Goal: Information Seeking & Learning: Learn about a topic

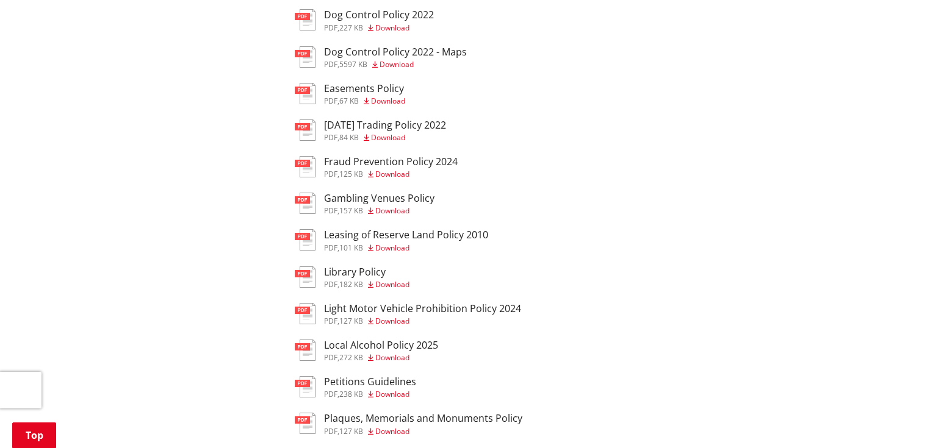
scroll to position [537, 0]
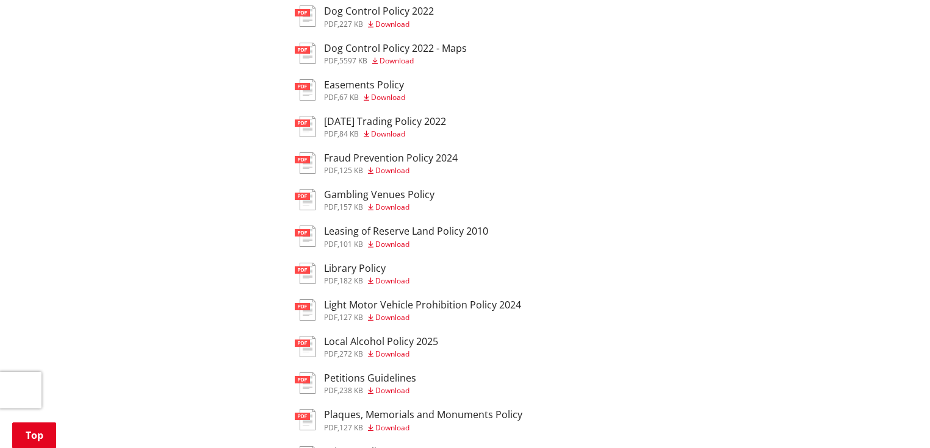
click at [399, 348] on h3 "Local Alcohol Policy 2025" at bounding box center [381, 342] width 114 height 12
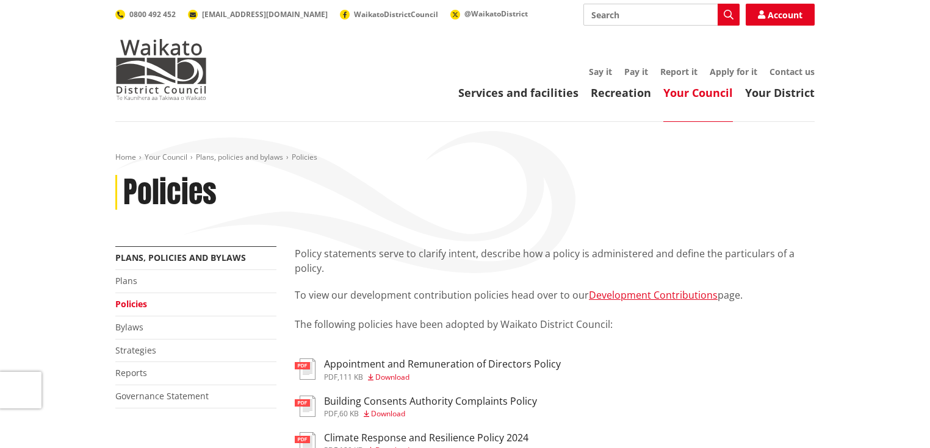
scroll to position [537, 0]
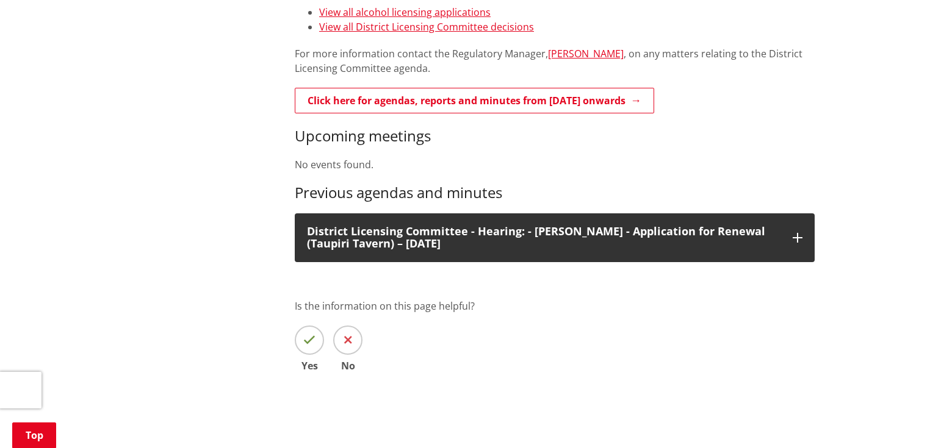
scroll to position [683, 0]
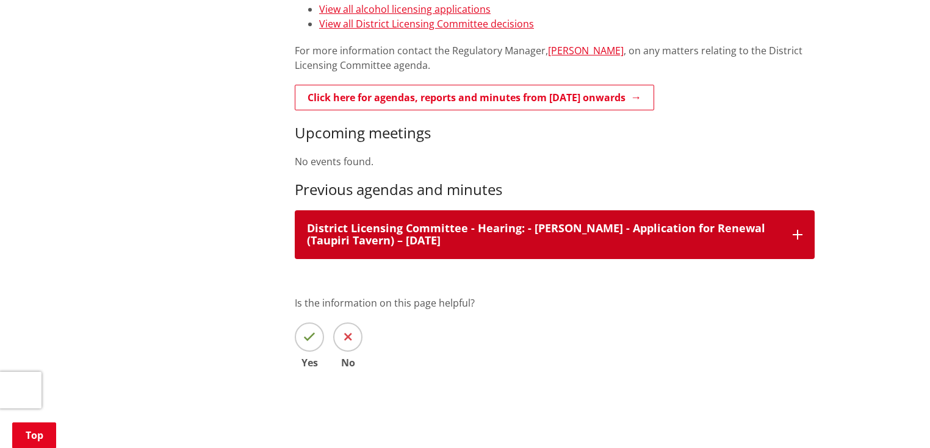
click at [422, 254] on div "District Licensing Committee - Hearing: - Robert K Gamble - Application for Ren…" at bounding box center [555, 234] width 520 height 49
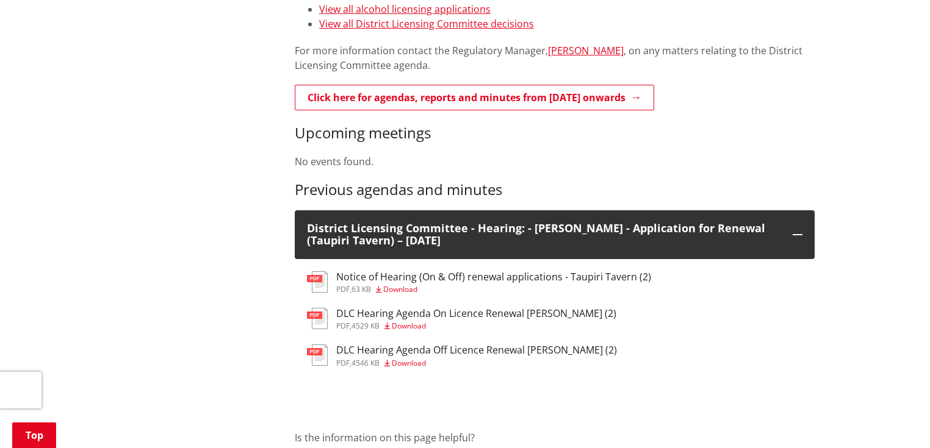
click at [411, 278] on h3 "Notice of Hearing (On & Off) renewal applications - Taupiri Tavern (2)" at bounding box center [493, 277] width 315 height 12
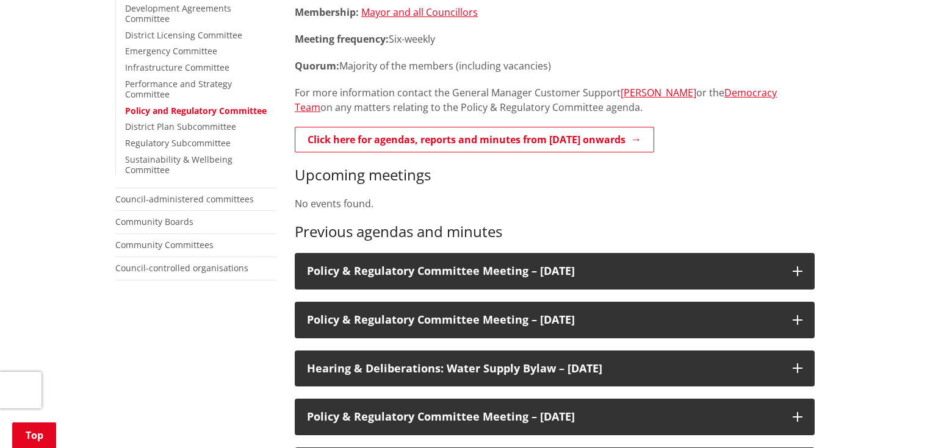
scroll to position [390, 0]
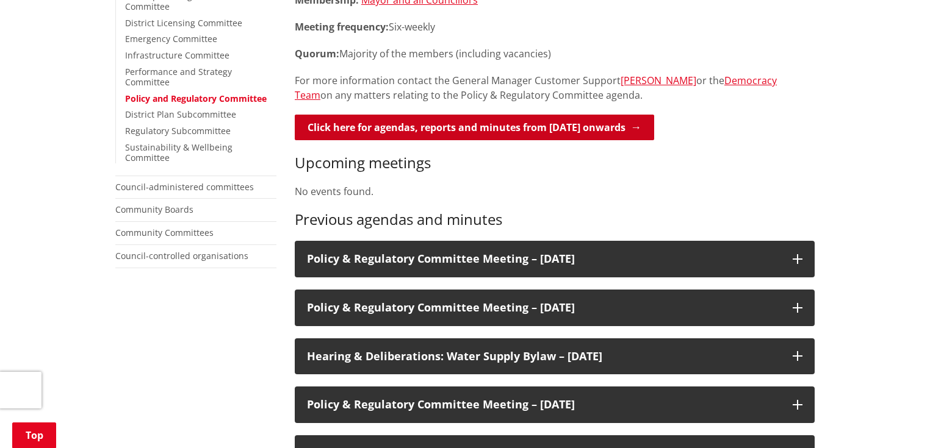
click at [468, 117] on link "Click here for agendas, reports and minutes from May 2024 onwards" at bounding box center [474, 128] width 359 height 26
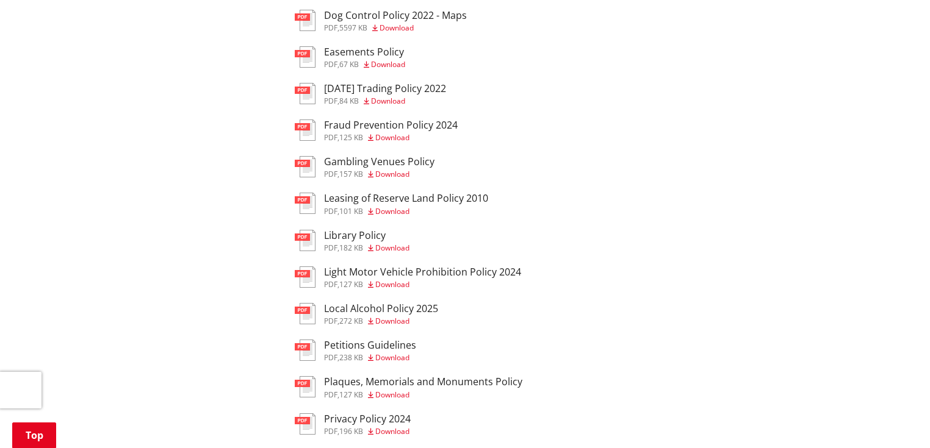
scroll to position [634, 0]
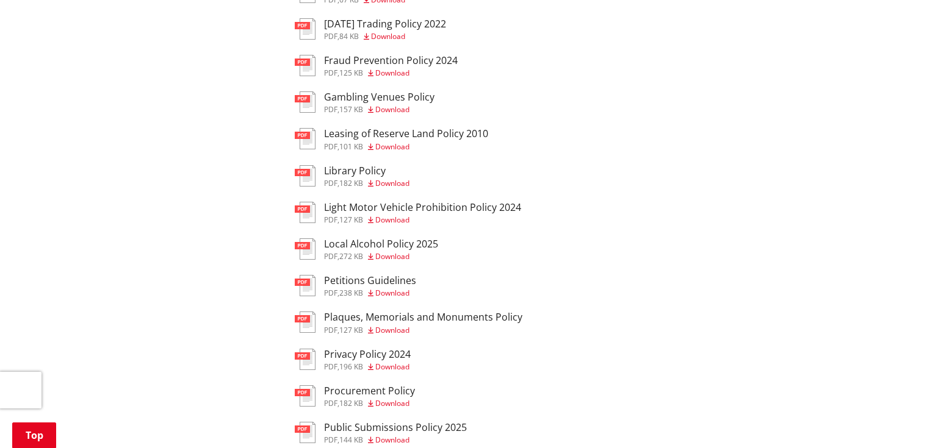
click at [372, 250] on h3 "Local Alcohol Policy 2025" at bounding box center [381, 245] width 114 height 12
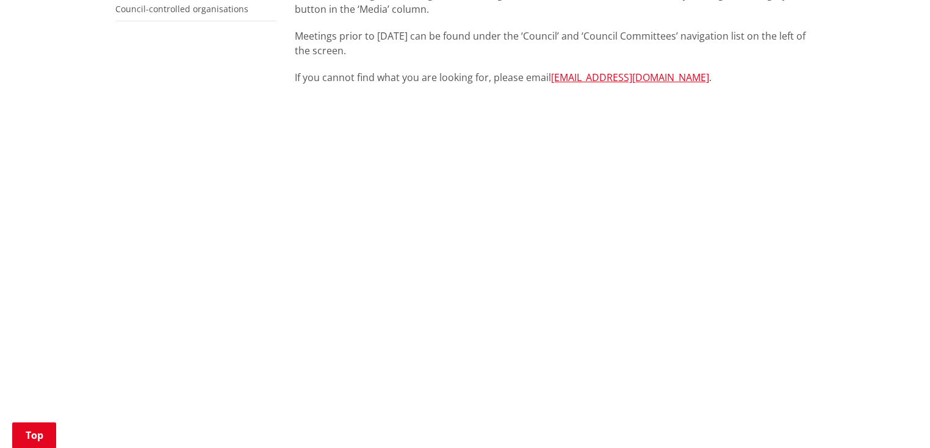
scroll to position [439, 0]
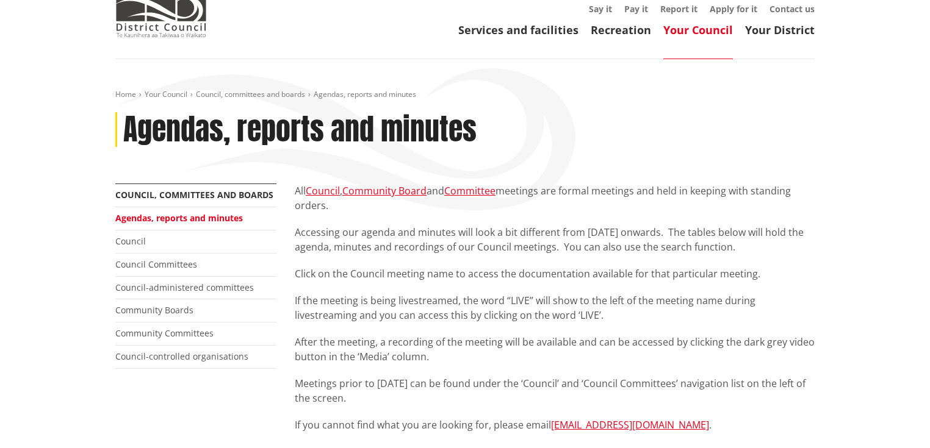
scroll to position [0, 0]
